Goal: Navigation & Orientation: Find specific page/section

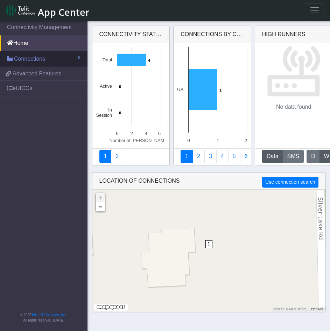
click at [38, 63] on link "Connections" at bounding box center [44, 58] width 88 height 15
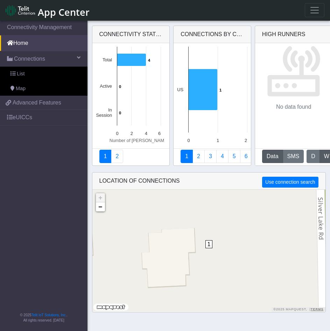
click at [63, 6] on span "App Center" at bounding box center [64, 12] width 52 height 13
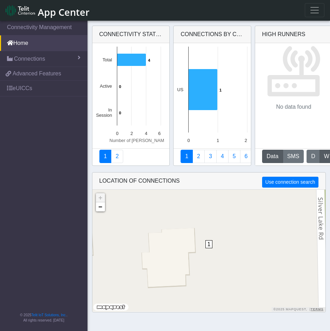
click at [183, 255] on div "1 + − ©2025 MapQuest, | Terms" at bounding box center [208, 250] width 233 height 122
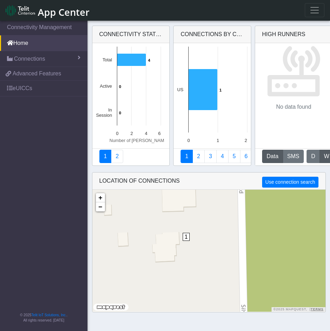
drag, startPoint x: 136, startPoint y: 250, endPoint x: 169, endPoint y: 250, distance: 32.6
click at [169, 250] on div "1 + − ©2025 MapQuest, | Terms" at bounding box center [208, 250] width 233 height 122
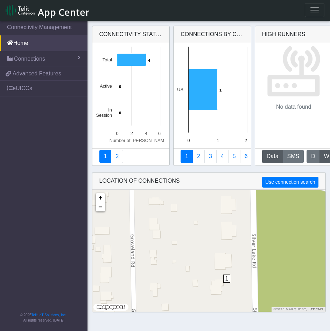
drag, startPoint x: 169, startPoint y: 250, endPoint x: 220, endPoint y: 290, distance: 64.3
click at [220, 290] on div "1 + − ©2025 MapQuest, | Terms" at bounding box center [208, 250] width 233 height 122
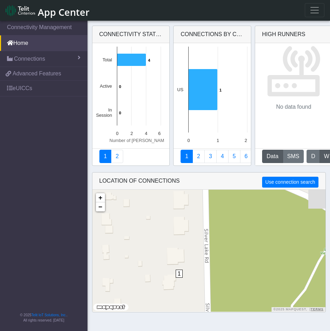
drag, startPoint x: 229, startPoint y: 261, endPoint x: 178, endPoint y: 256, distance: 51.3
click at [178, 256] on div "1 + − ©2025 MapQuest, | Terms" at bounding box center [208, 250] width 233 height 122
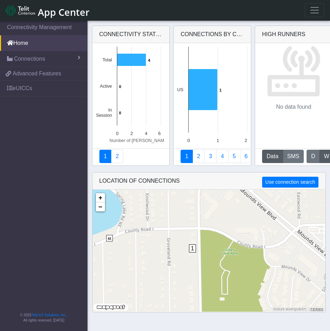
drag, startPoint x: 206, startPoint y: 267, endPoint x: 214, endPoint y: 257, distance: 12.7
click at [214, 257] on div "1 + − ©2025 MapQuest, | Terms" at bounding box center [208, 250] width 233 height 122
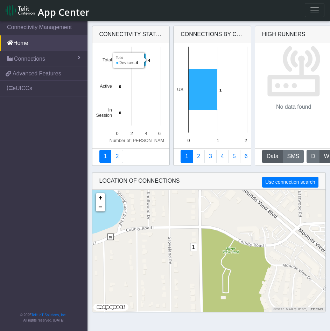
click at [124, 62] on icon at bounding box center [131, 60] width 29 height 13
click at [39, 59] on span "Connections" at bounding box center [29, 59] width 31 height 8
